Goal: Task Accomplishment & Management: Manage account settings

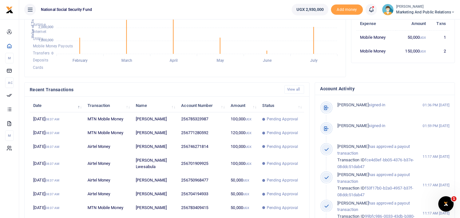
scroll to position [164, 0]
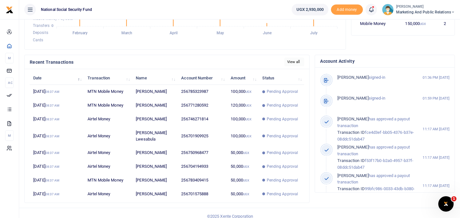
click at [294, 63] on link "View all" at bounding box center [294, 62] width 20 height 9
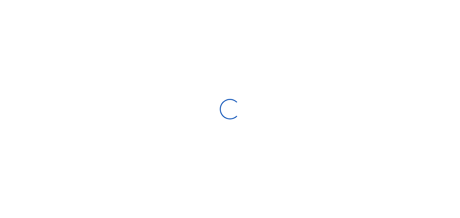
select select
type input "07/30/2025 - 08/28/2025"
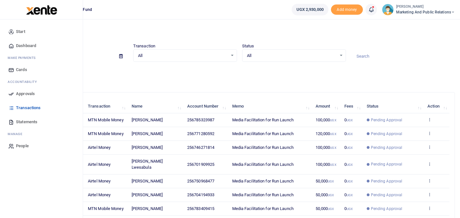
click at [26, 90] on span "Approvals" at bounding box center [25, 93] width 19 height 6
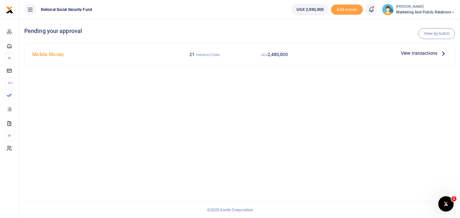
click at [423, 52] on span "View transactions" at bounding box center [419, 53] width 36 height 7
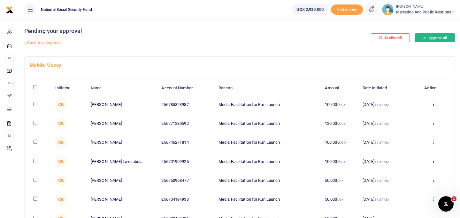
click at [430, 41] on button "Approve all" at bounding box center [435, 37] width 40 height 9
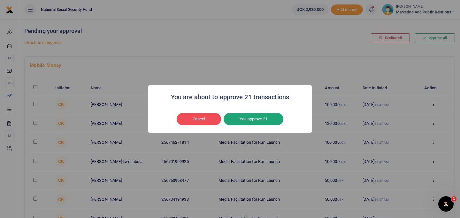
click at [250, 120] on button "Yes approve 21" at bounding box center [254, 119] width 60 height 12
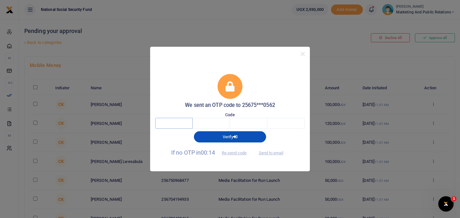
click at [184, 120] on input "text" at bounding box center [173, 123] width 37 height 11
type input "7"
type input "2"
type input "8"
type input "1"
